Goal: Task Accomplishment & Management: Use online tool/utility

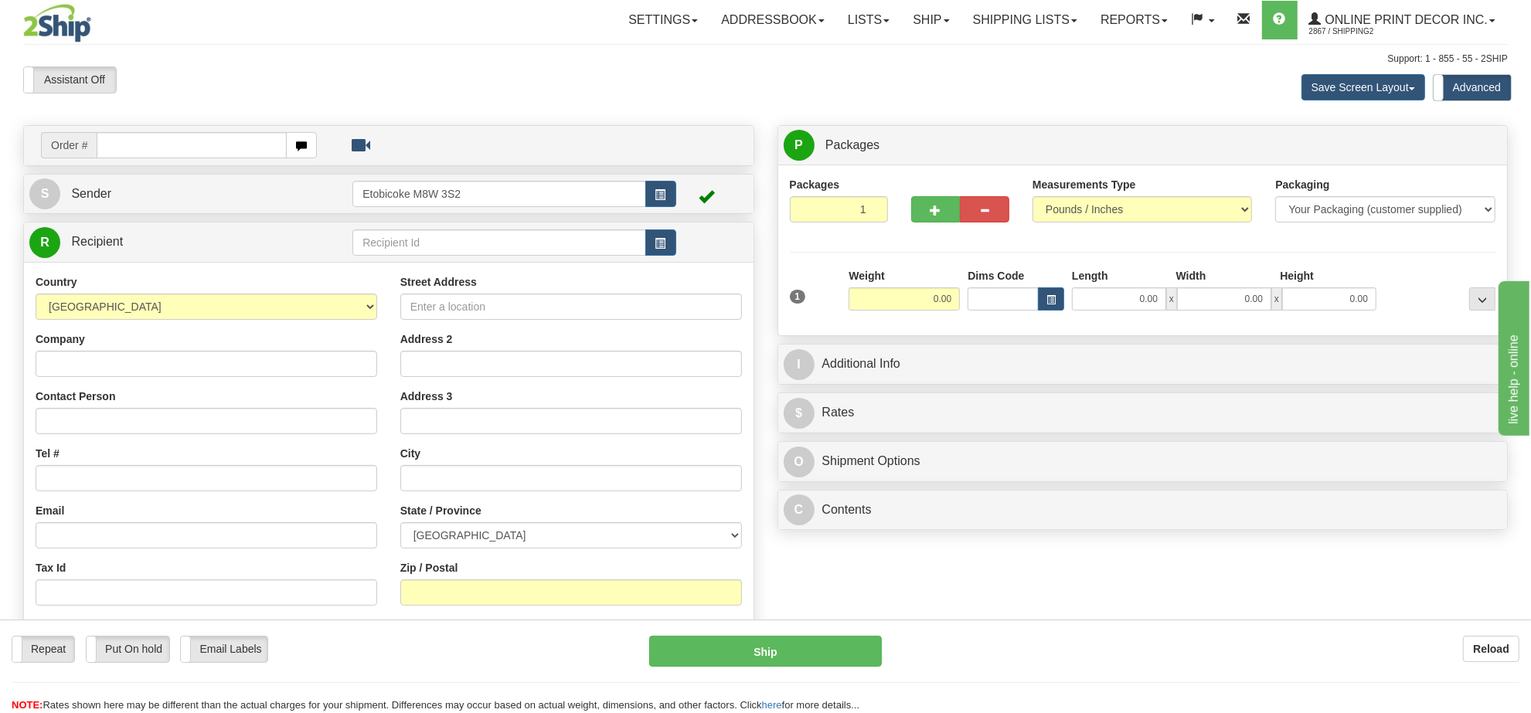
click at [252, 131] on td "Order #" at bounding box center [388, 146] width 719 height 32
click at [248, 141] on input "text" at bounding box center [192, 145] width 190 height 26
type input "ca-425677"
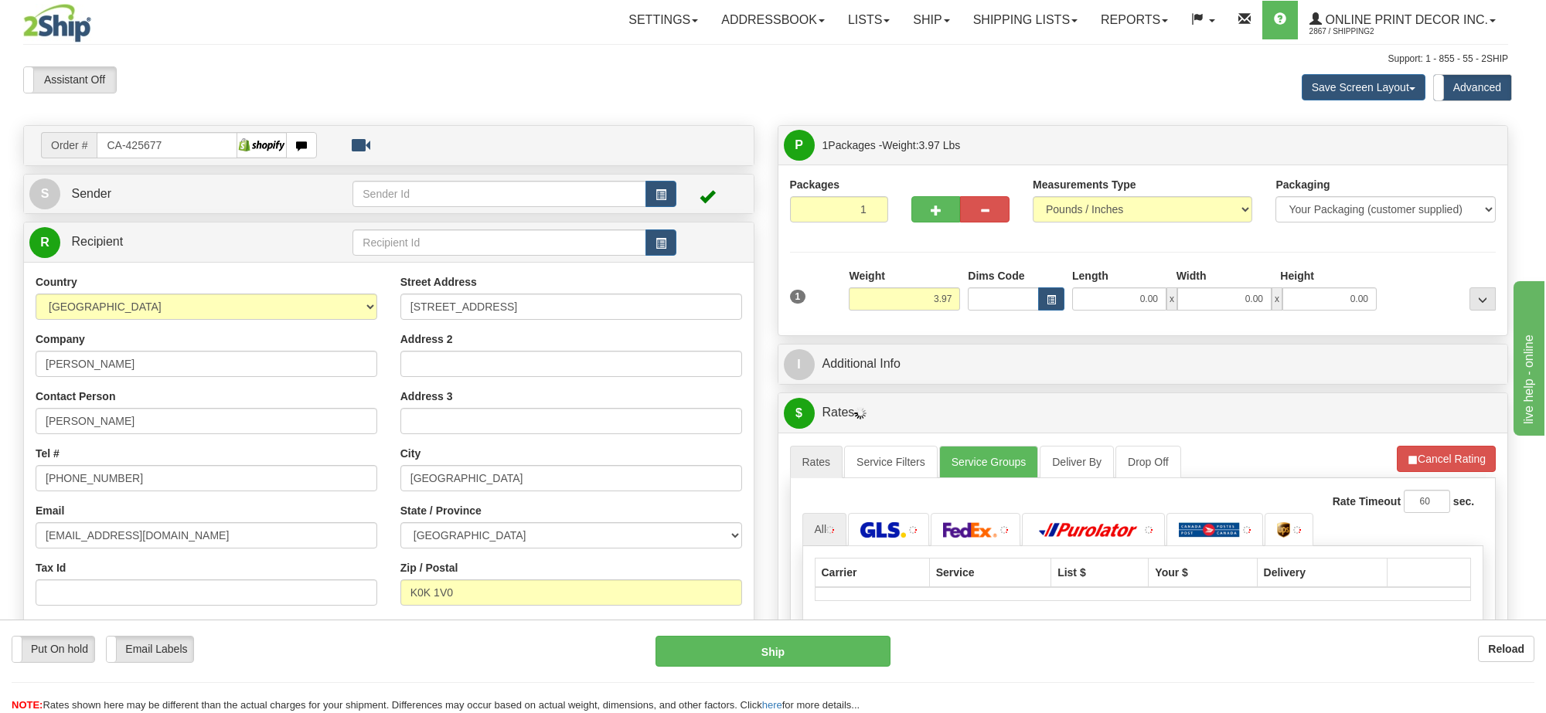
type input "CORBYVILLE"
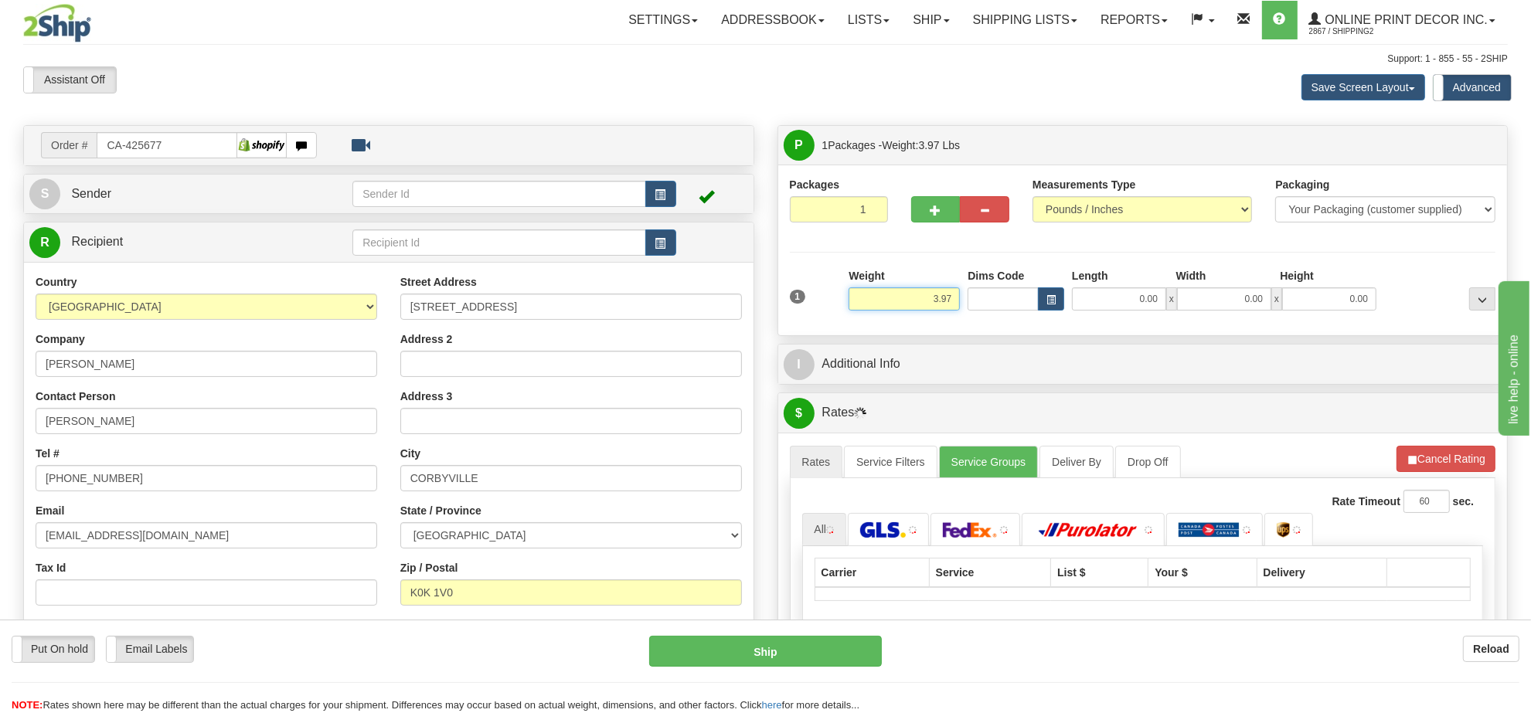
click at [929, 301] on input "3.97" at bounding box center [904, 299] width 111 height 23
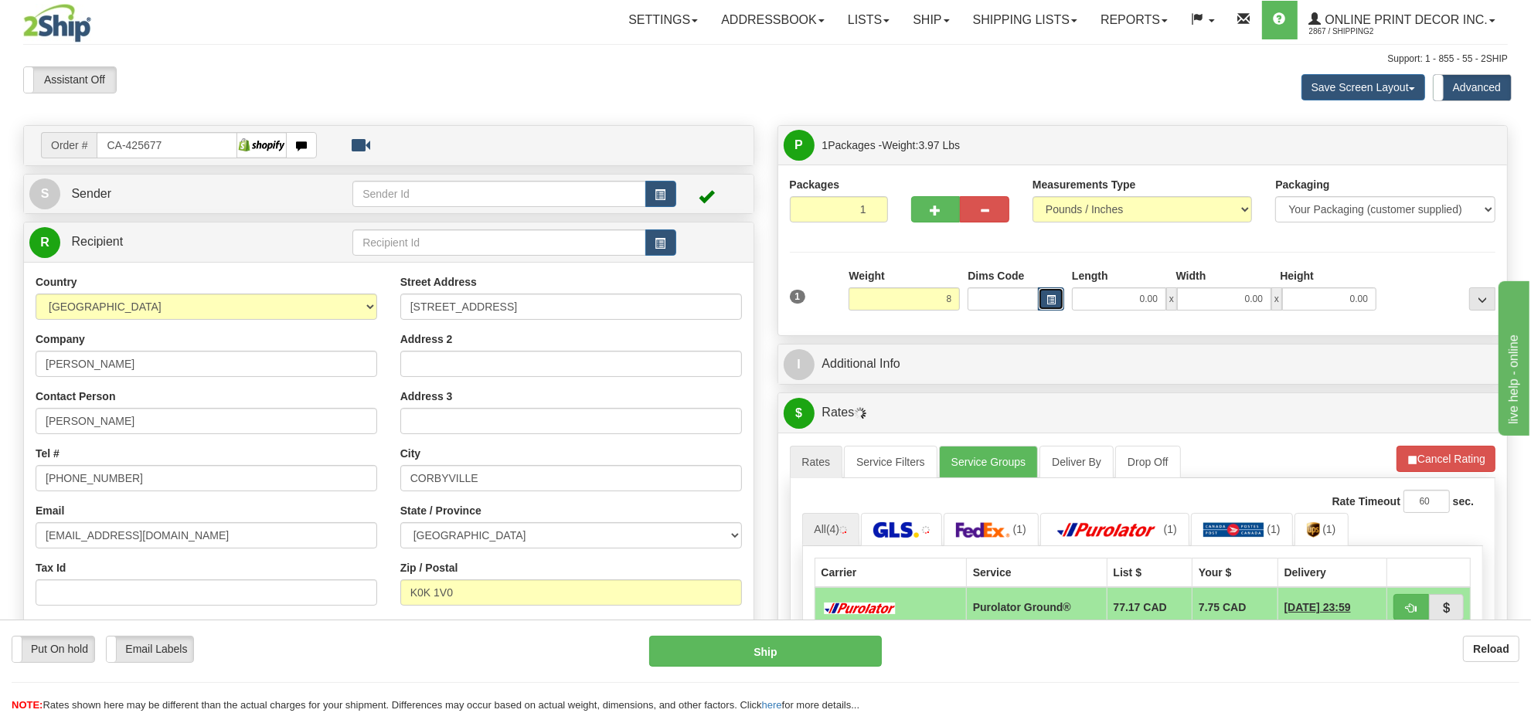
type input "8.00"
click at [1063, 308] on button "button" at bounding box center [1051, 299] width 26 height 23
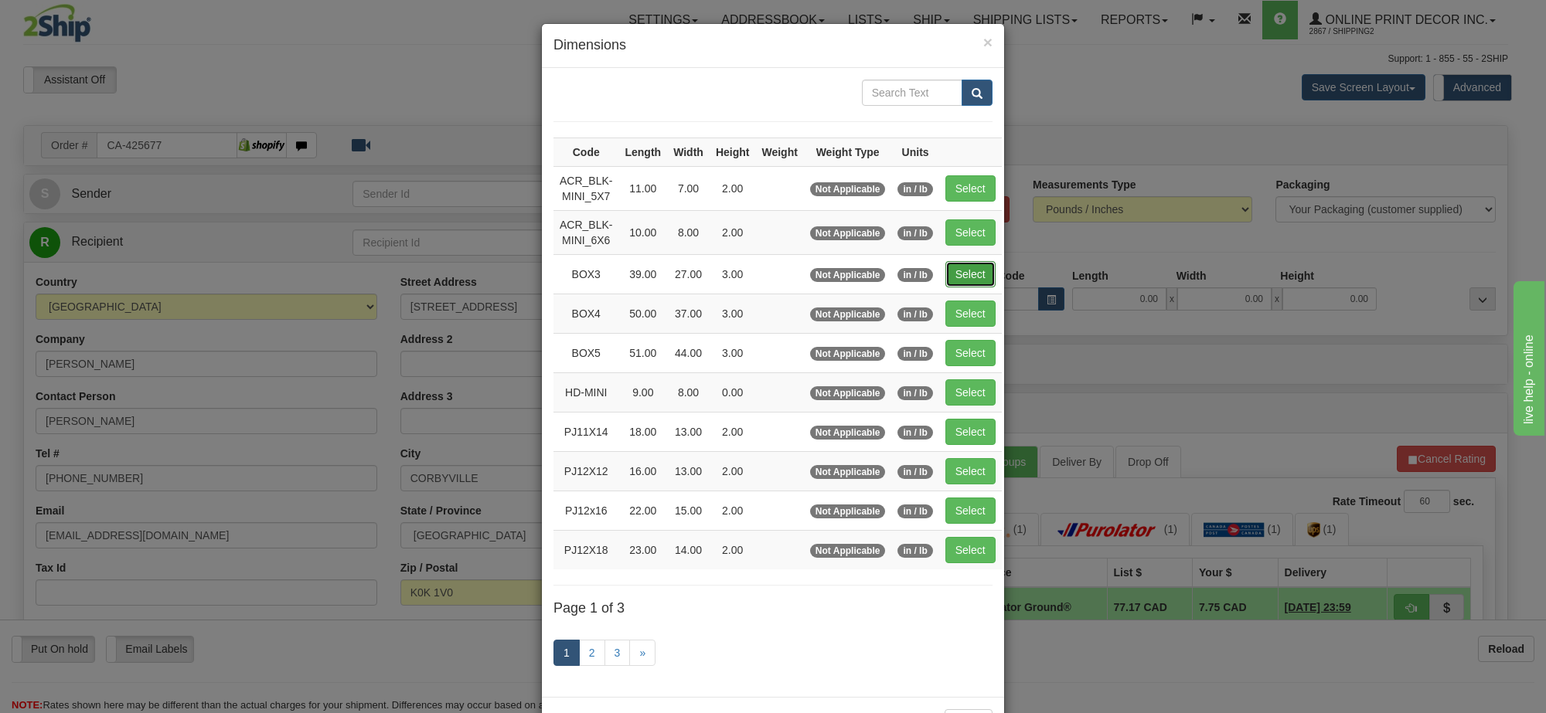
click at [963, 276] on button "Select" at bounding box center [970, 274] width 50 height 26
type input "BOX3"
type input "39.00"
type input "27.00"
type input "3.00"
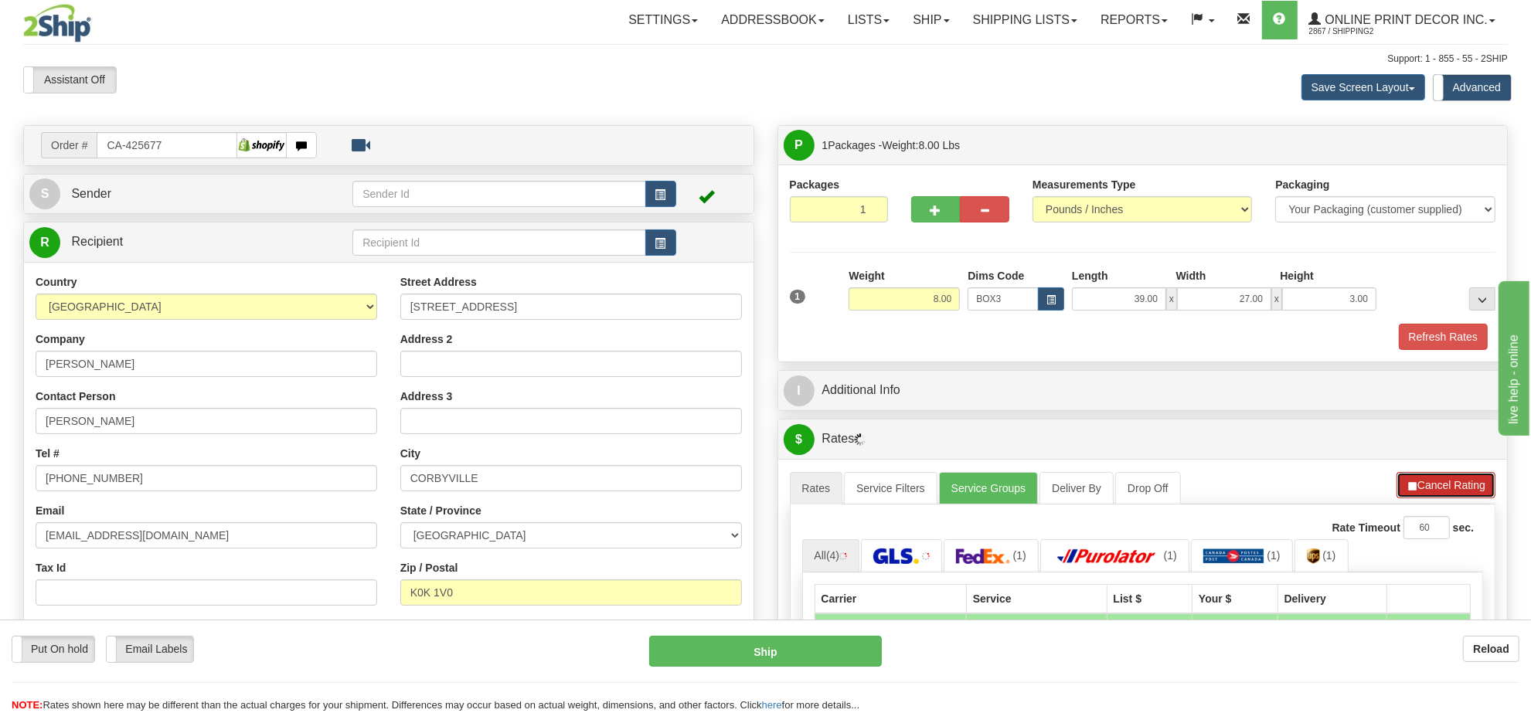
click at [1424, 481] on button "Cancel Rating" at bounding box center [1446, 485] width 99 height 26
click at [0, 0] on button "Refresh Rates" at bounding box center [0, 0] width 0 height 0
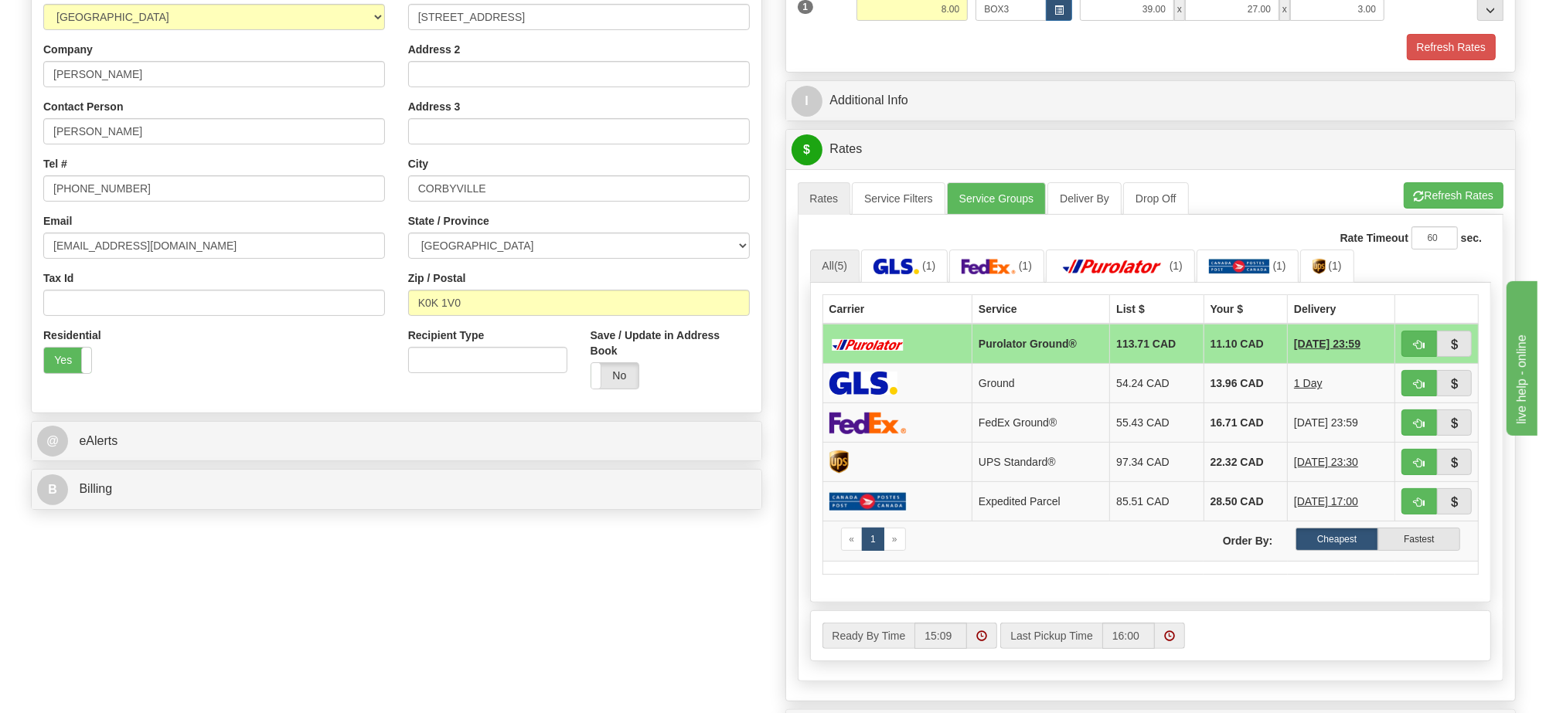
scroll to position [193, 0]
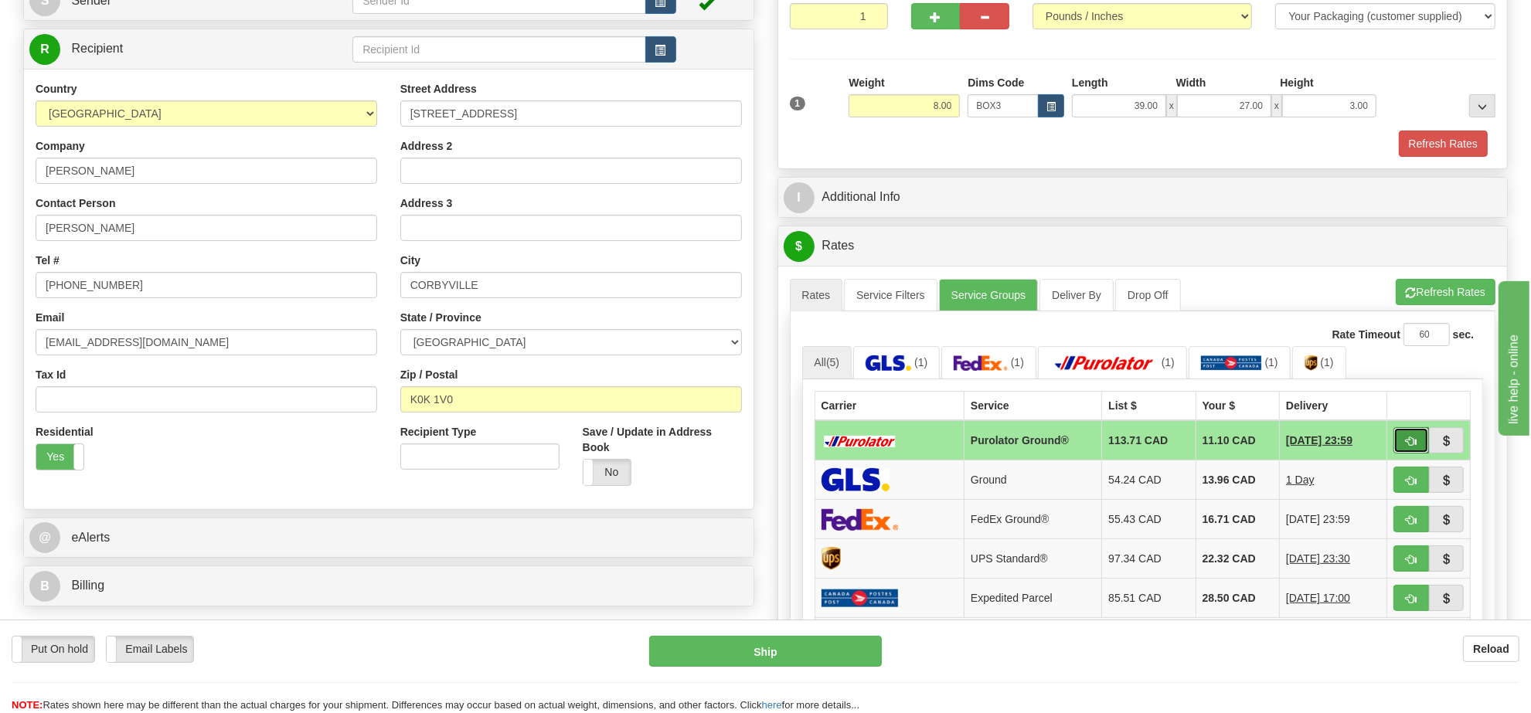
click at [1401, 446] on button "button" at bounding box center [1412, 440] width 36 height 26
type input "260"
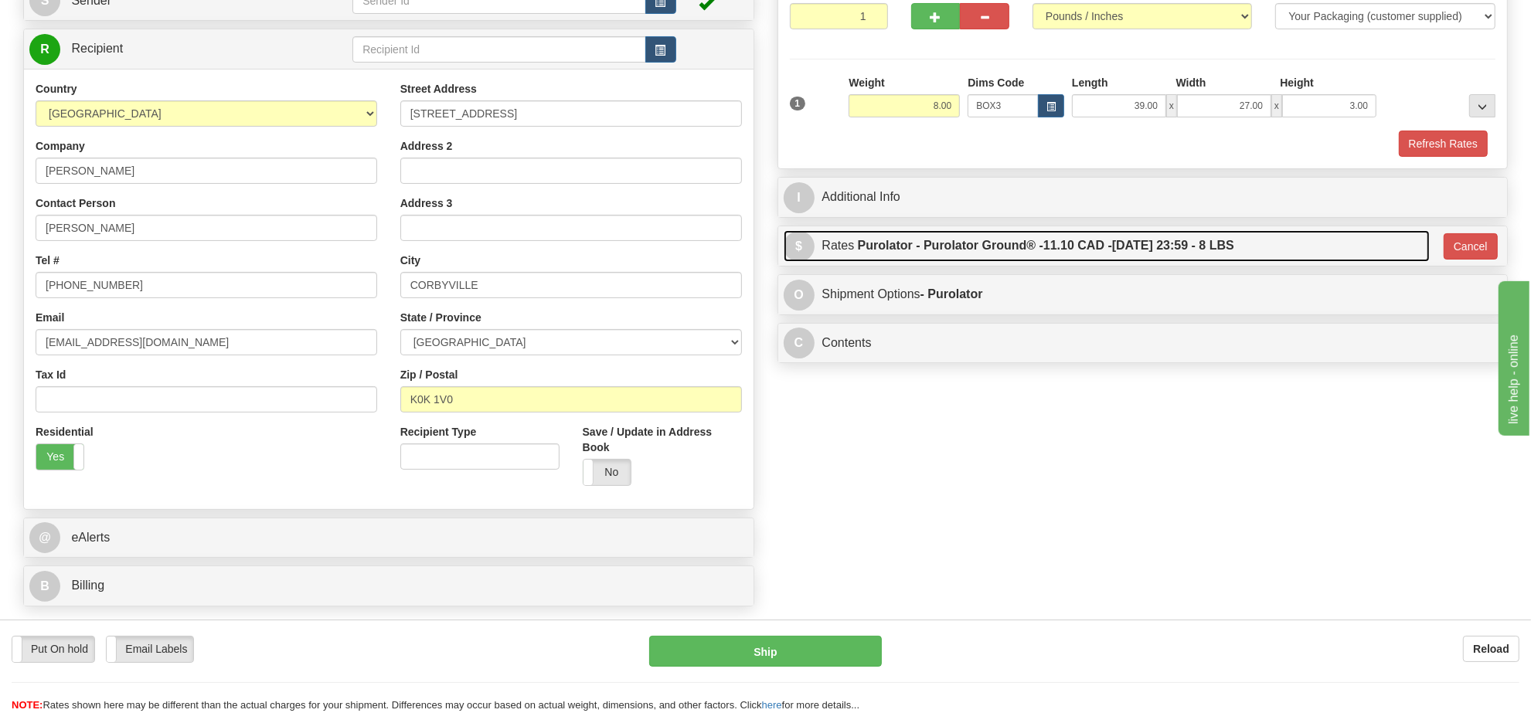
click at [926, 250] on label "Purolator - Purolator Ground® - 11.10 CAD - 10/15/2025 23:59 - 8 LBS" at bounding box center [1046, 245] width 376 height 31
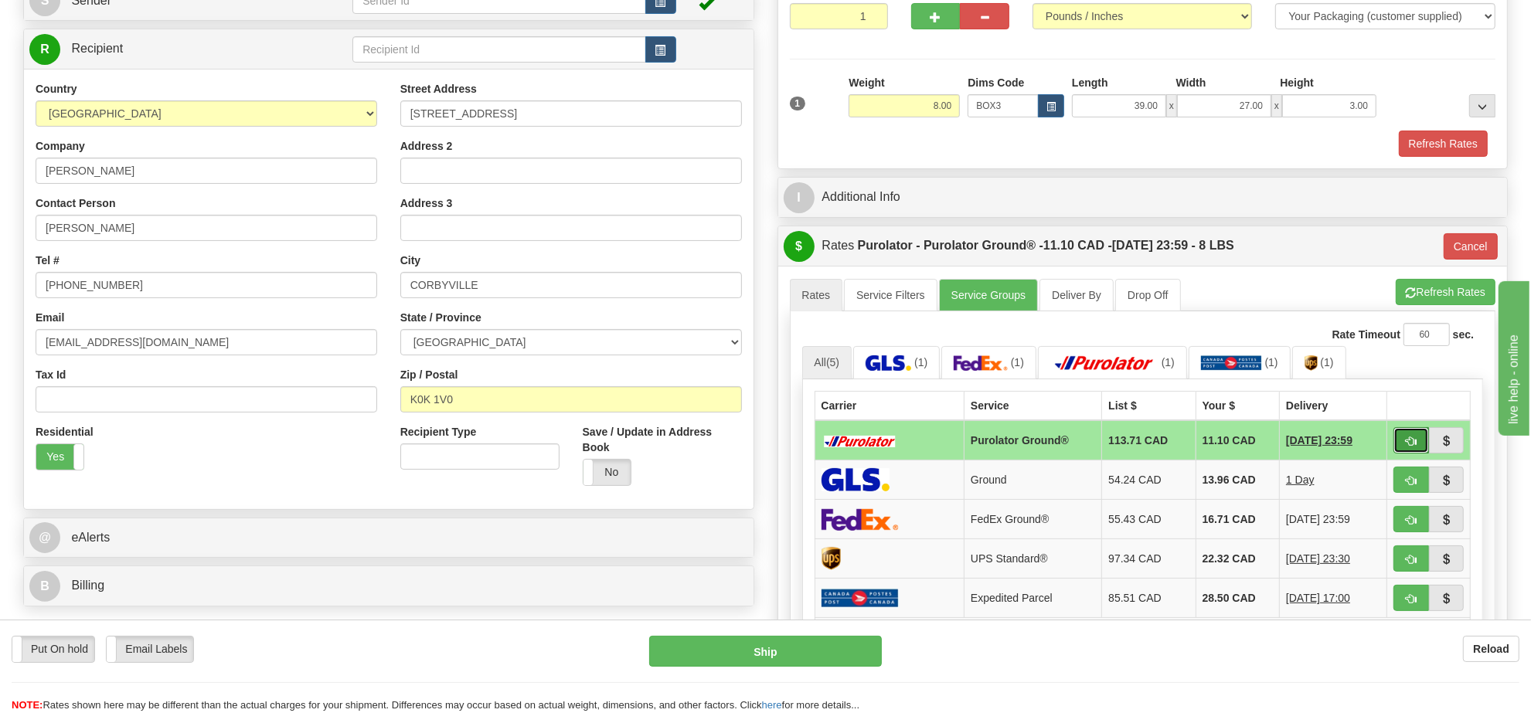
click at [1411, 442] on span "button" at bounding box center [1411, 442] width 11 height 10
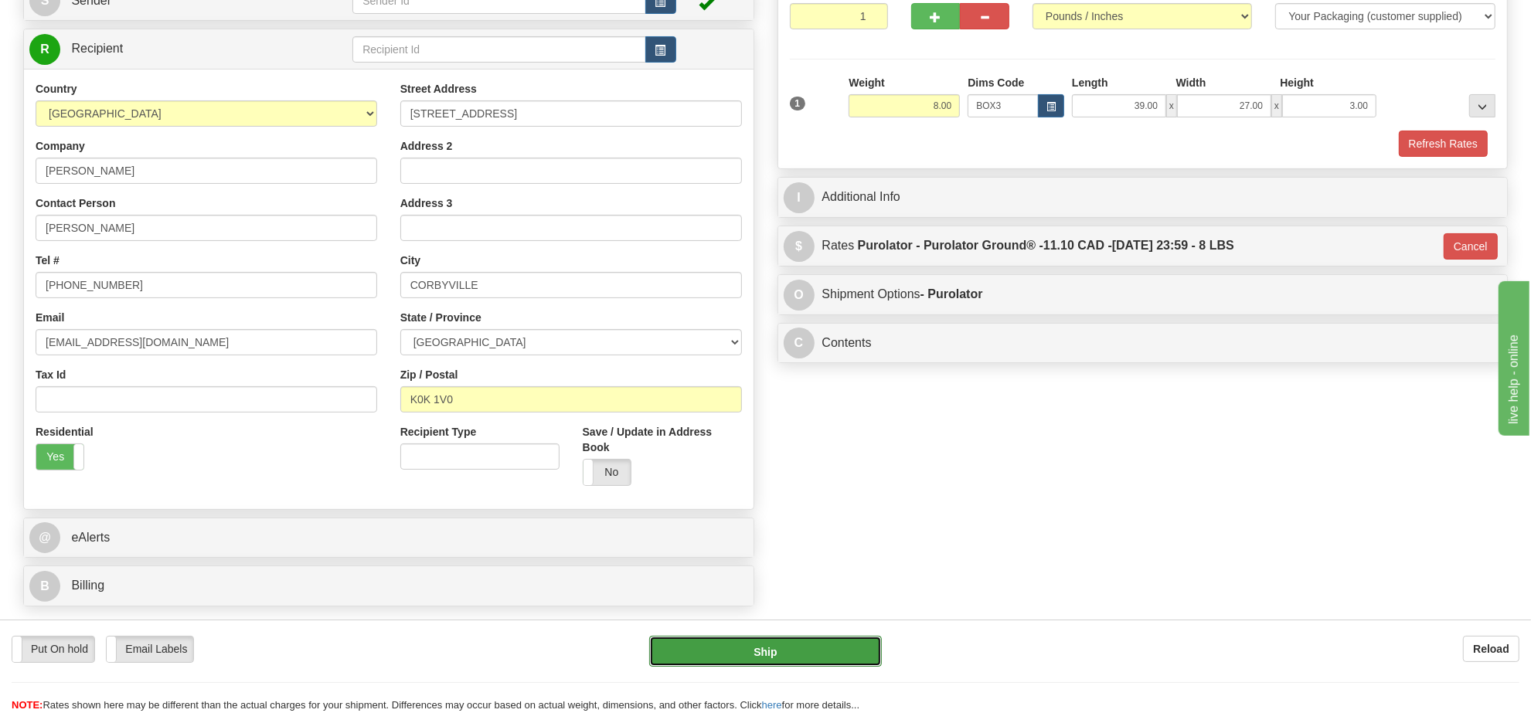
click at [876, 652] on button "Ship" at bounding box center [765, 651] width 232 height 31
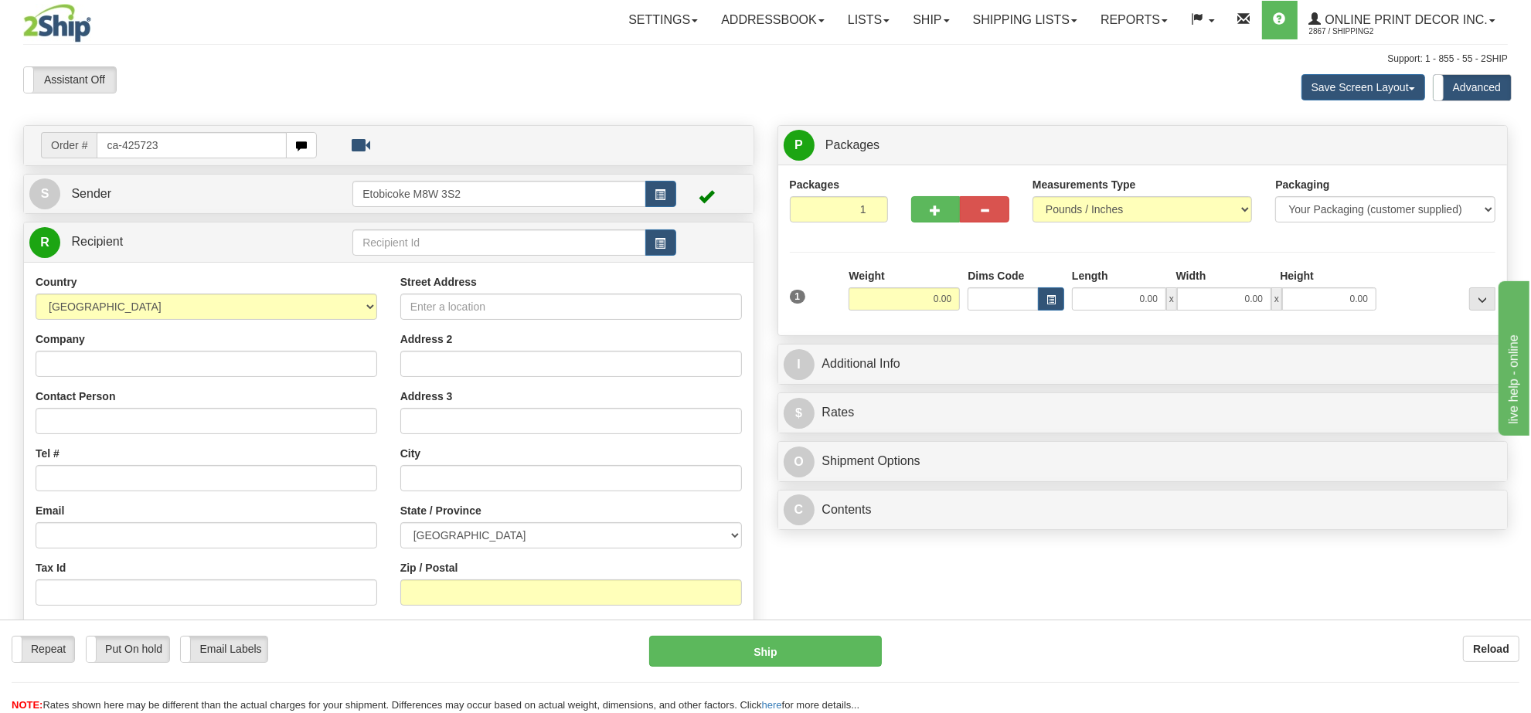
type input "ca-425723"
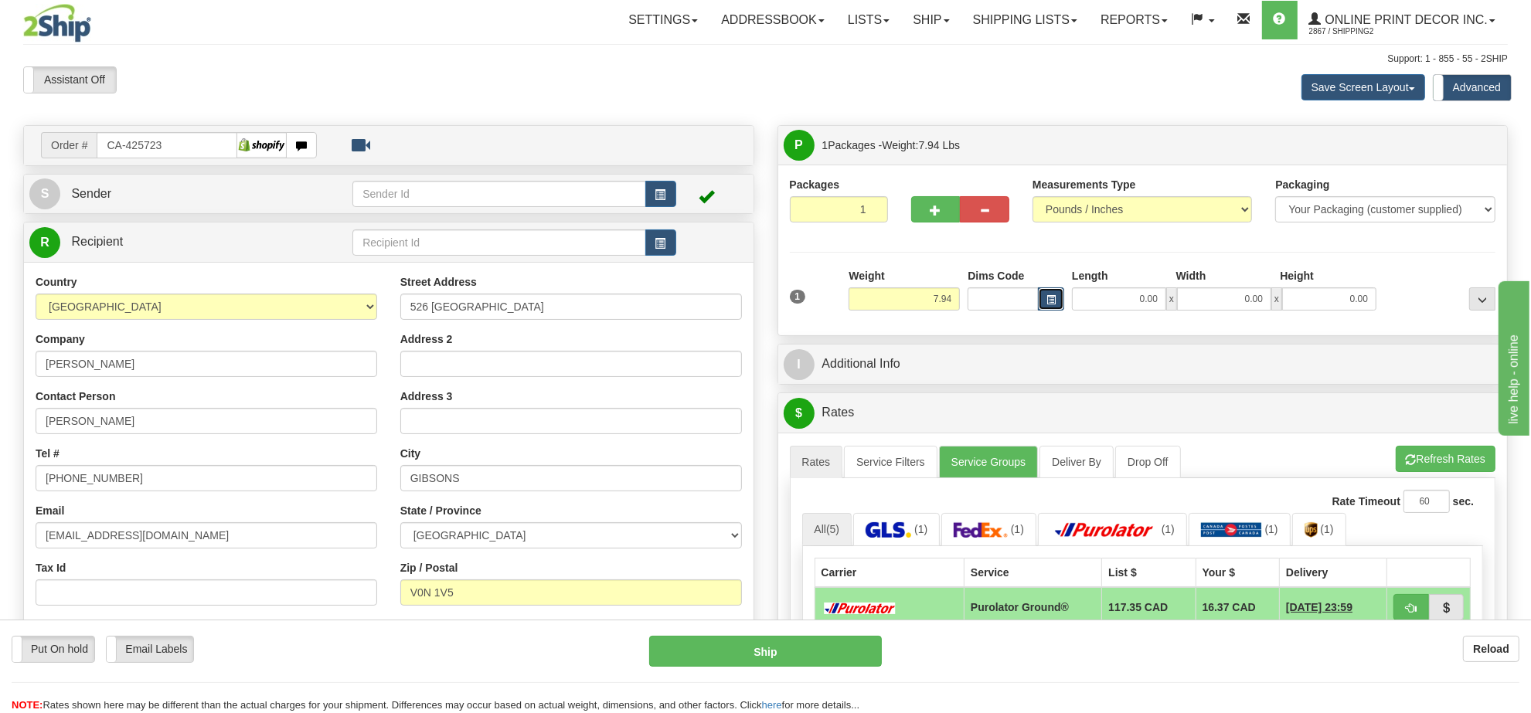
click at [1051, 298] on span "button" at bounding box center [1051, 300] width 9 height 9
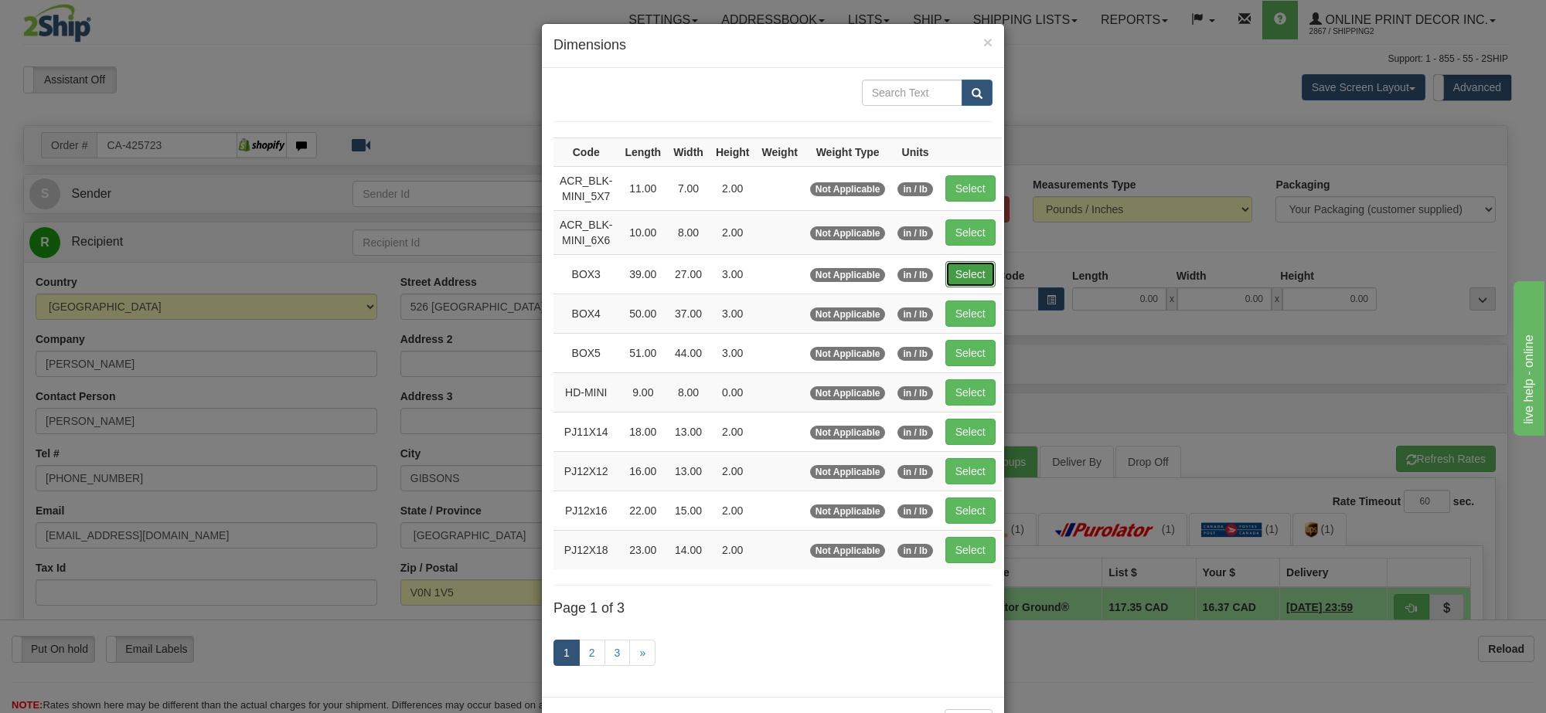
click at [967, 275] on button "Select" at bounding box center [970, 274] width 50 height 26
type input "BOX3"
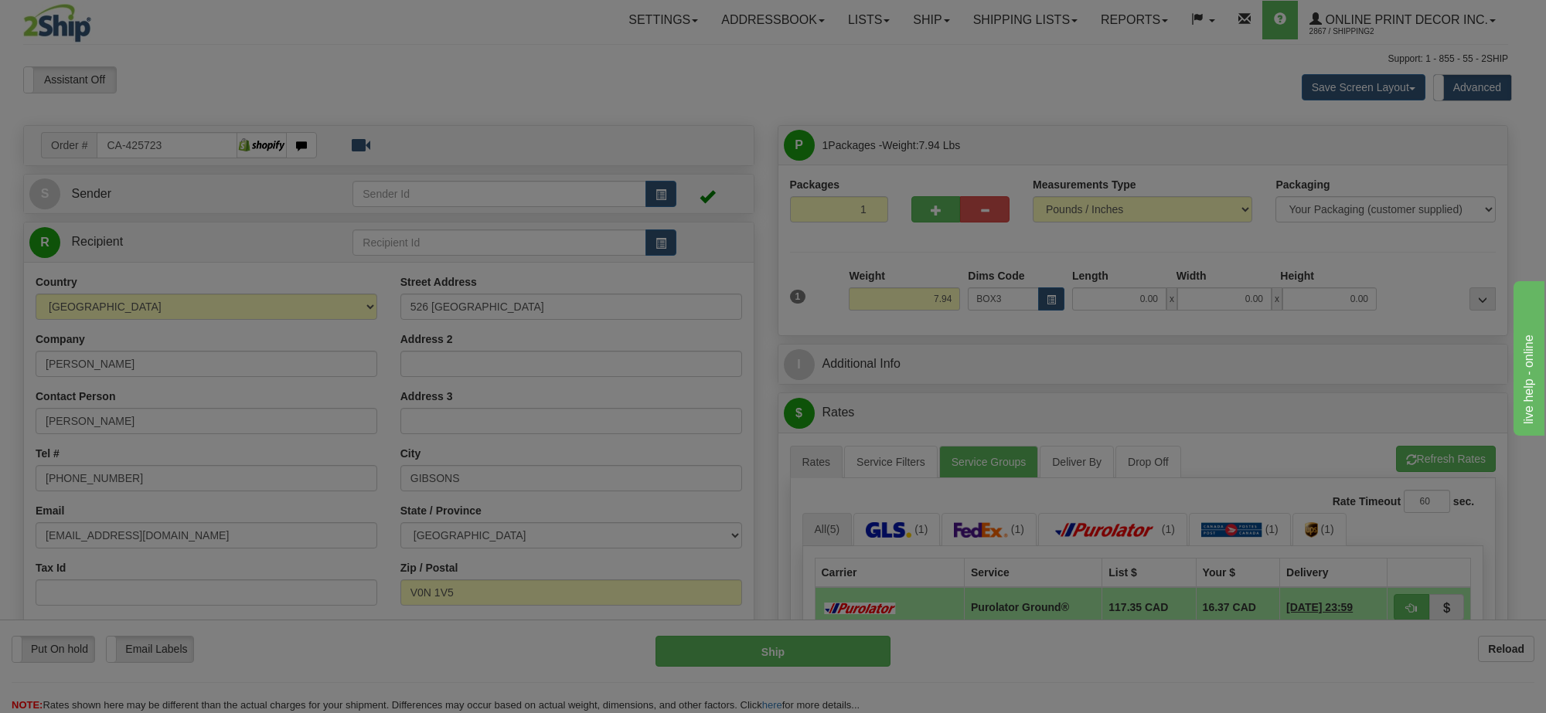
type input "39.00"
type input "27.00"
type input "3.00"
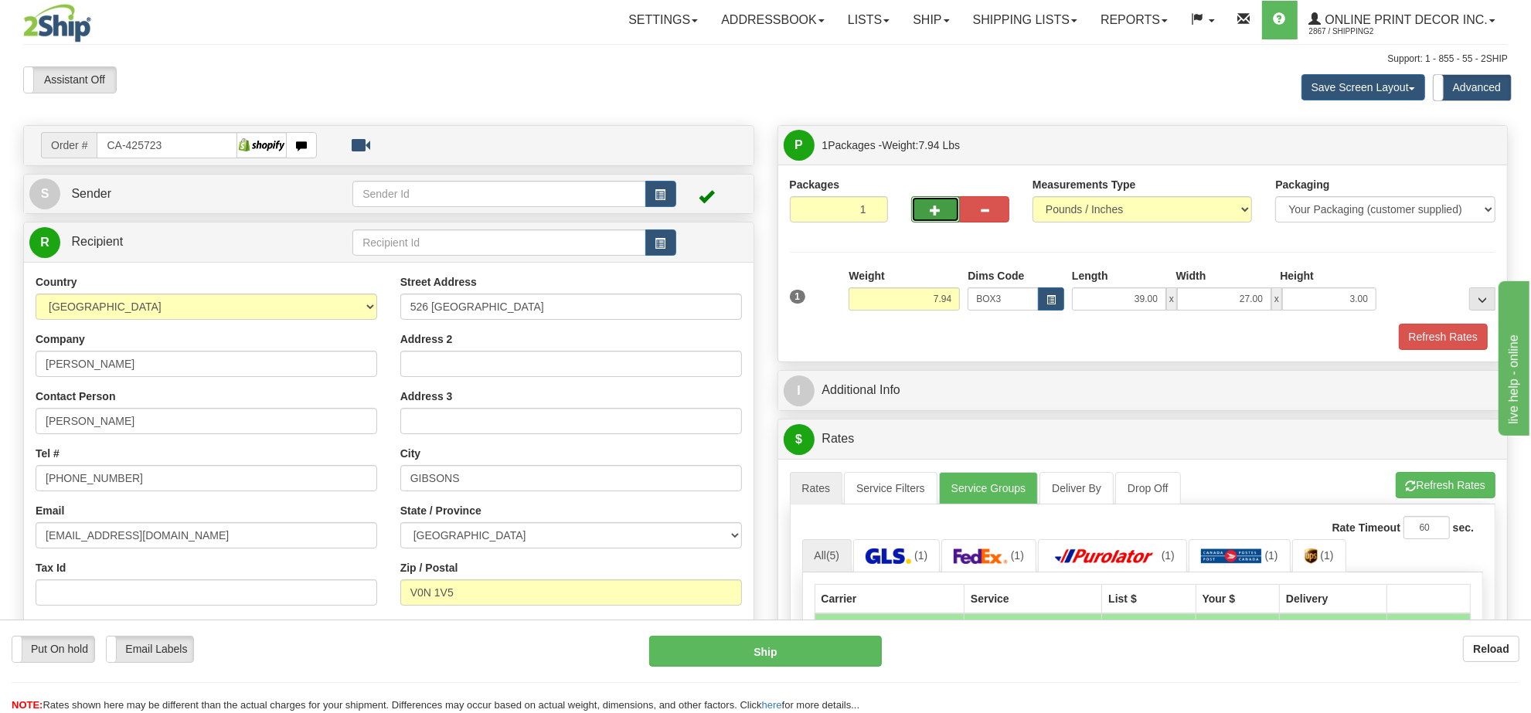
click at [953, 213] on button "button" at bounding box center [935, 209] width 49 height 26
radio input "true"
type input "2"
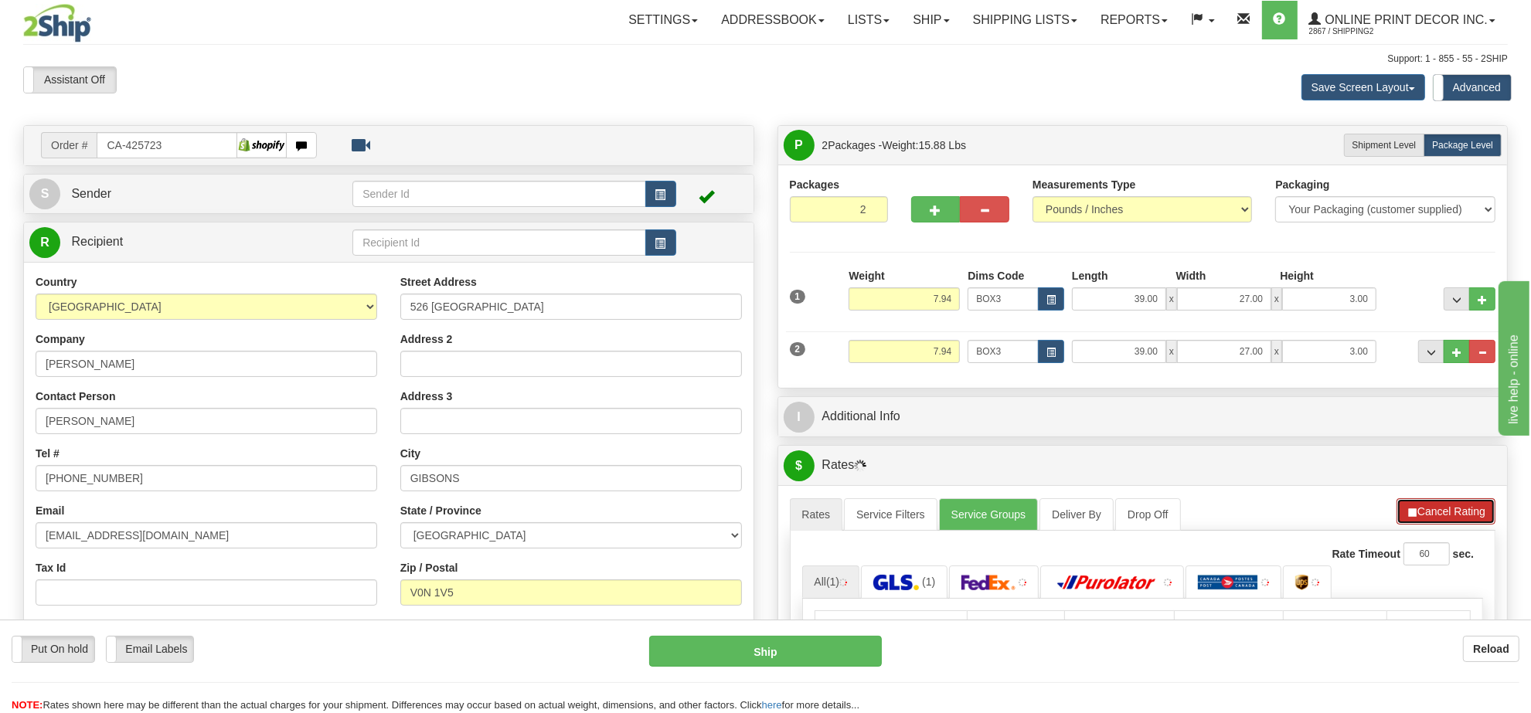
click at [1421, 512] on button "Cancel Rating" at bounding box center [1446, 512] width 99 height 26
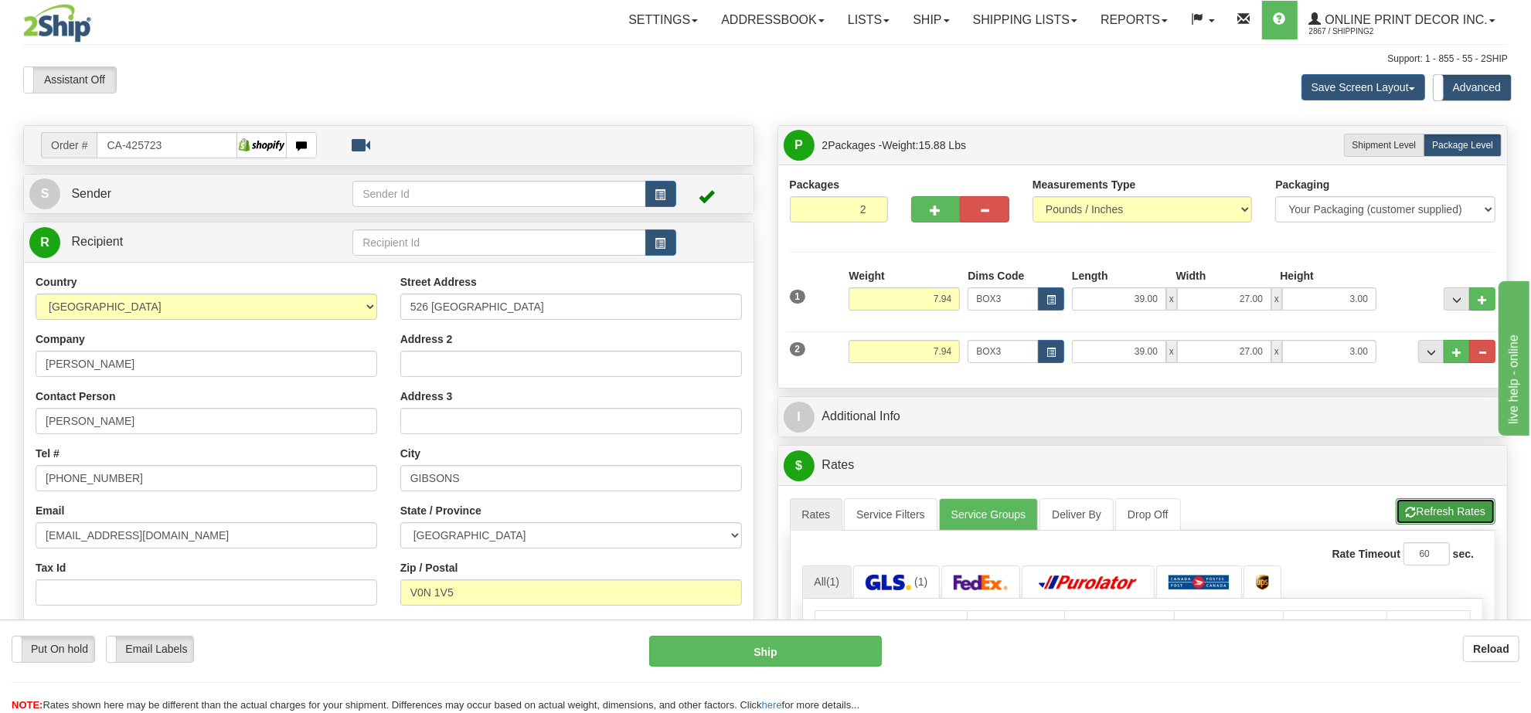
click at [1421, 512] on button "Refresh Rates" at bounding box center [1446, 512] width 100 height 26
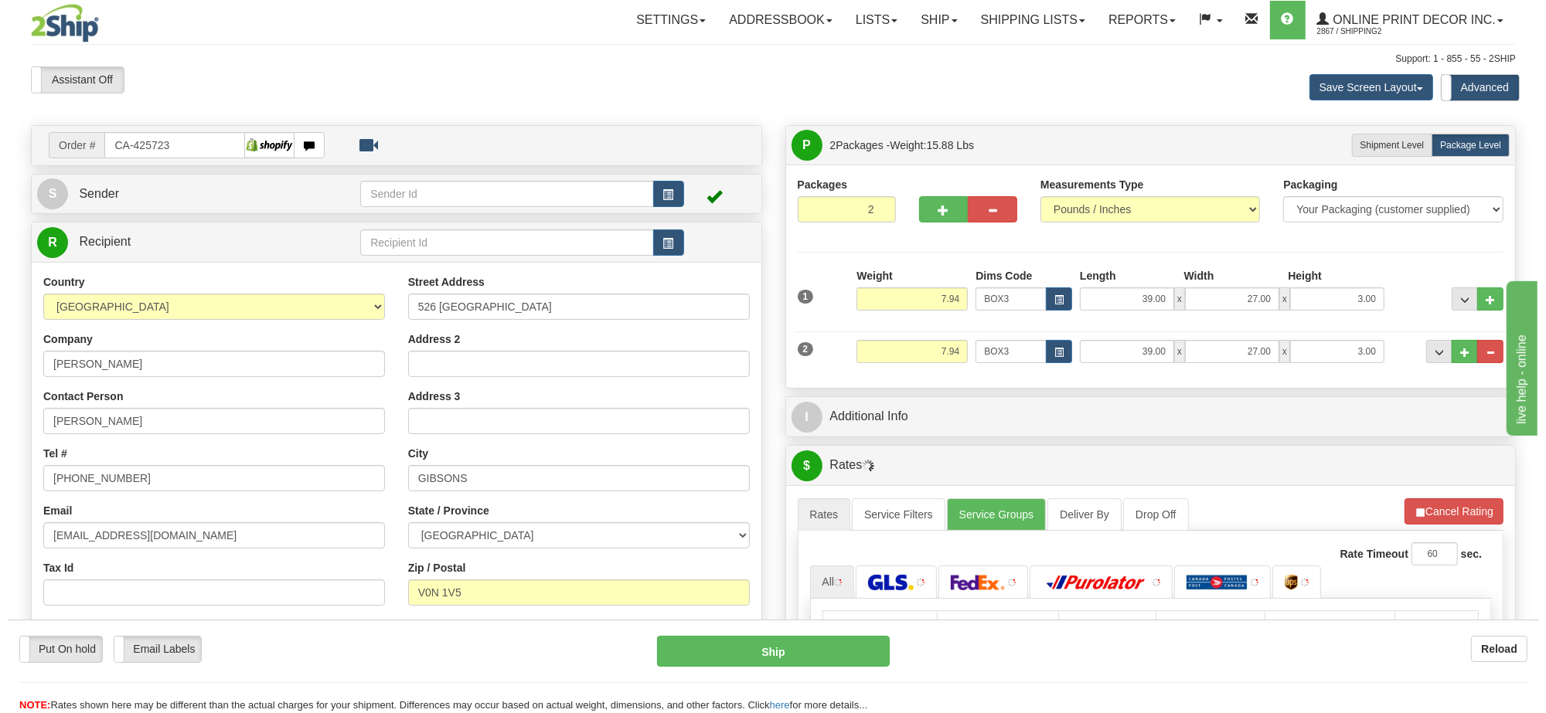
scroll to position [193, 0]
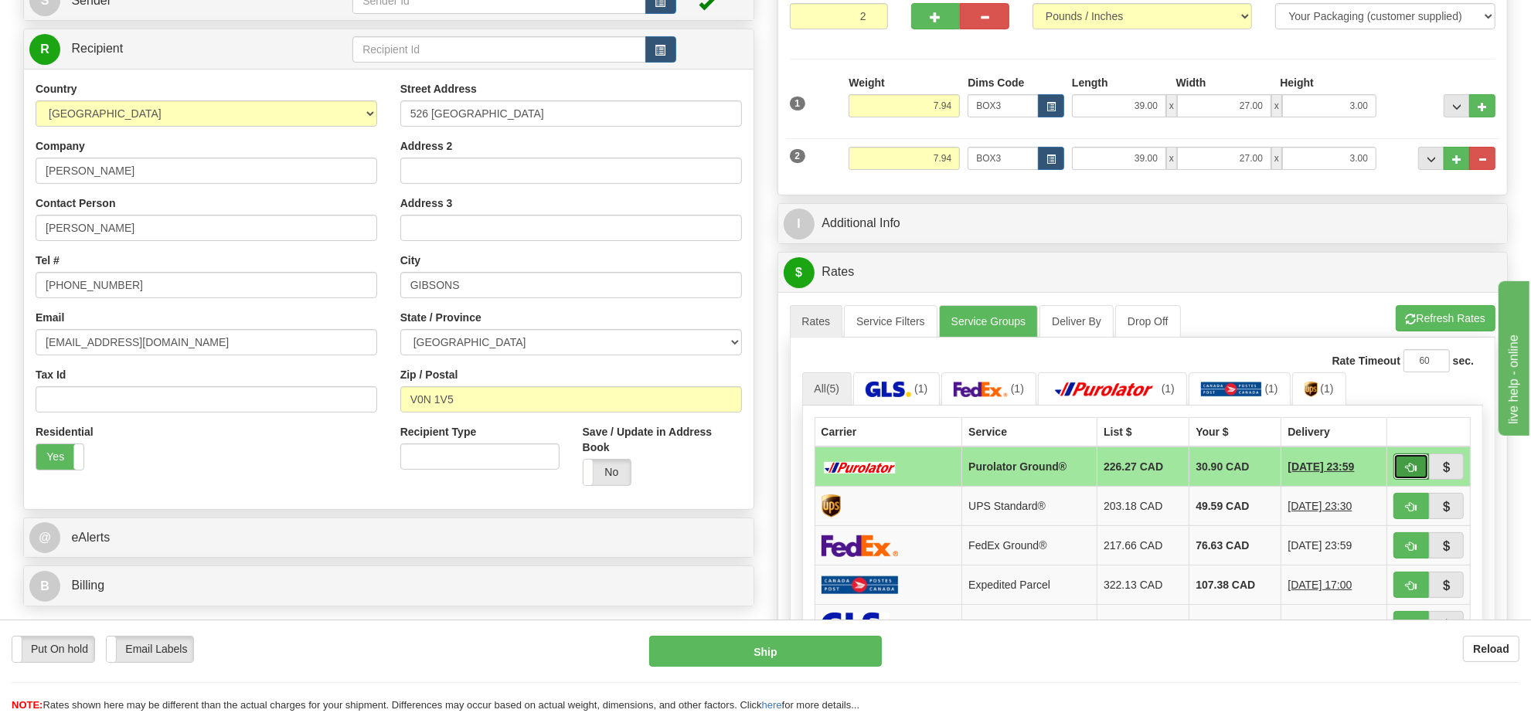
click at [1411, 473] on span "button" at bounding box center [1411, 468] width 11 height 10
type input "260"
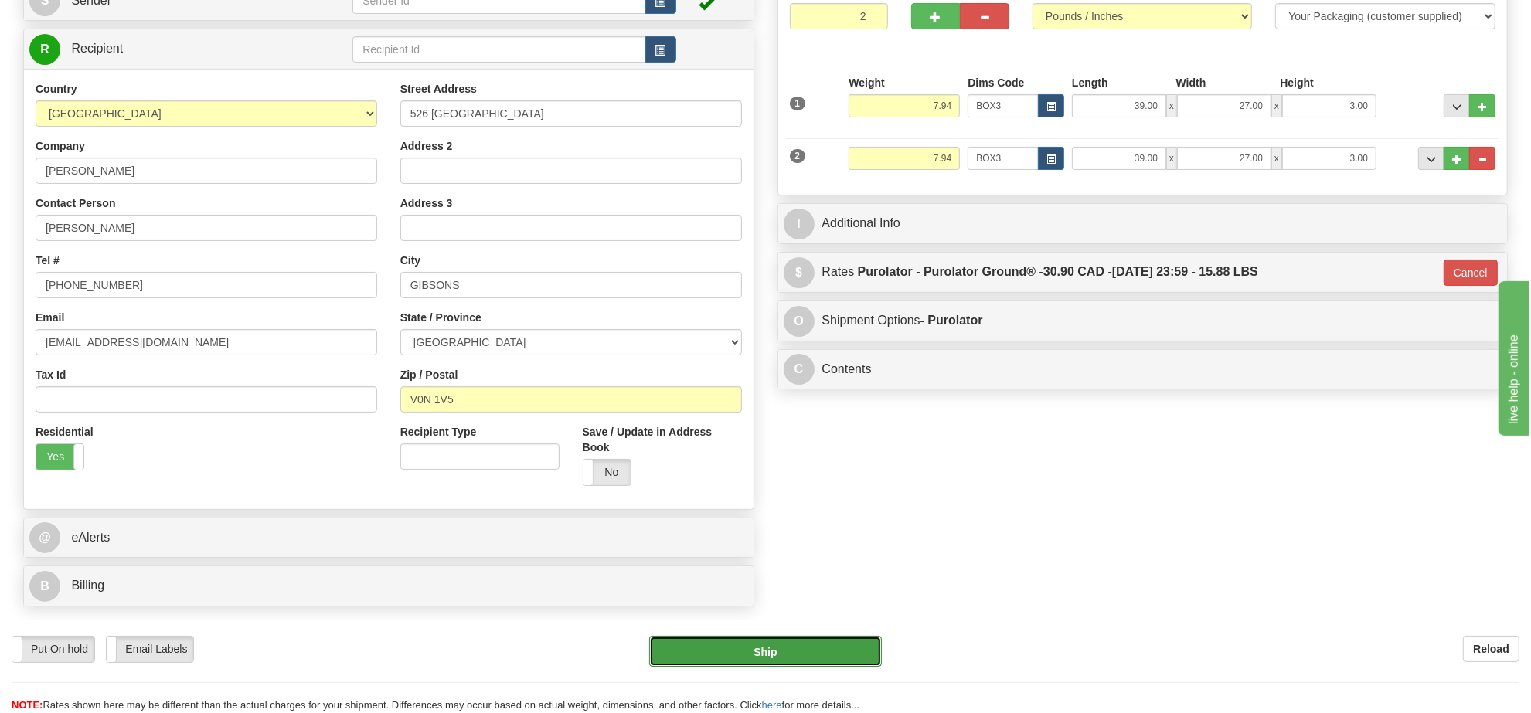
click at [766, 659] on button "Ship" at bounding box center [765, 651] width 232 height 31
